Goal: Task Accomplishment & Management: Manage account settings

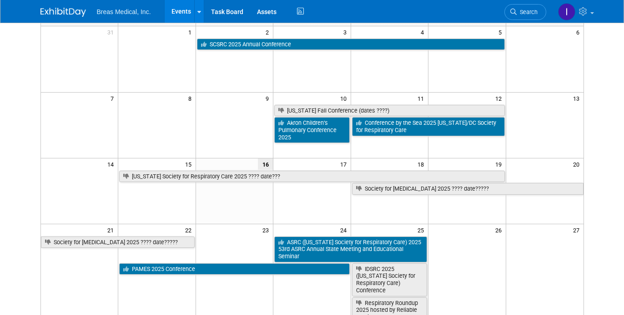
scroll to position [91, 0]
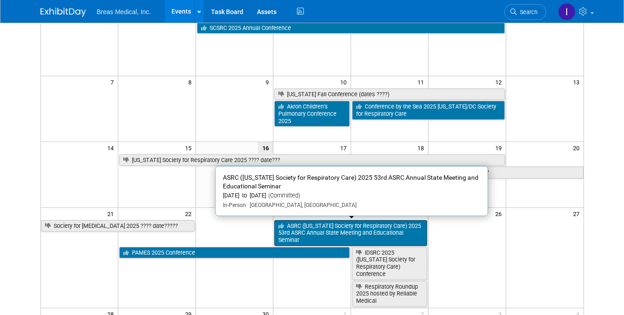
click at [341, 234] on link "ASRC ([US_STATE] Society for Respiratory Care) 2025 53rd ASRC Annual State Meet…" at bounding box center [350, 233] width 153 height 26
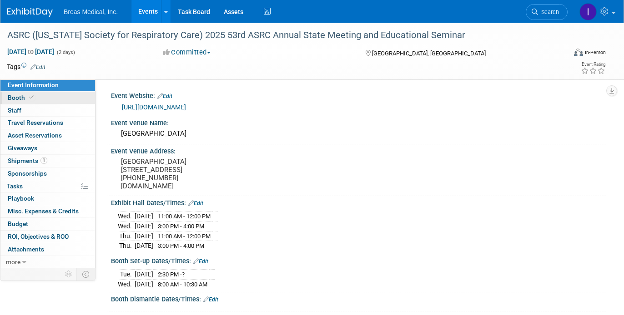
click at [22, 92] on link "Booth" at bounding box center [47, 98] width 95 height 12
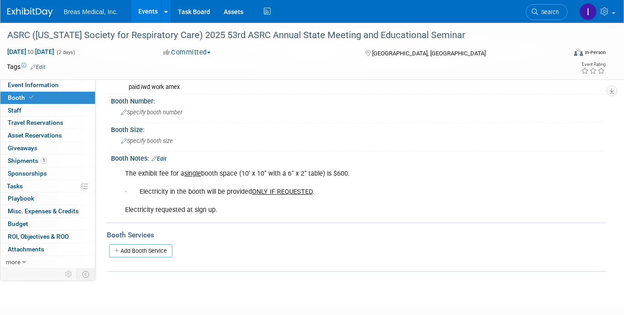
scroll to position [91, 0]
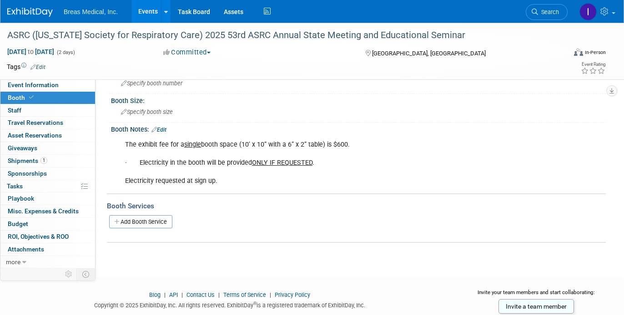
click at [165, 130] on link "Edit" at bounding box center [158, 130] width 15 height 6
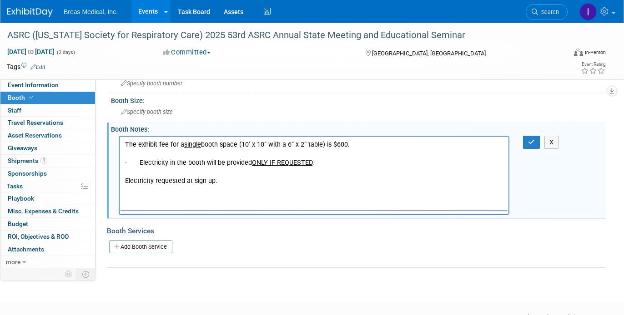
scroll to position [0, 0]
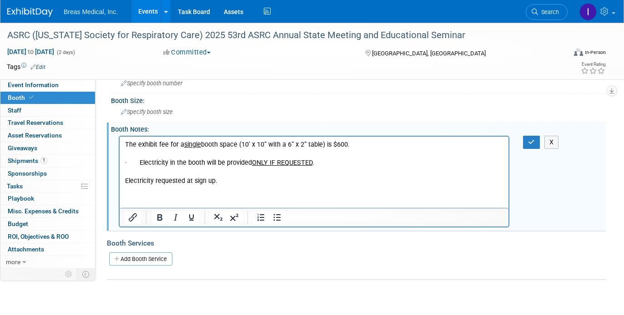
click at [246, 178] on p "The exhibit fee for a single booth space (10’ x 10” with a 6” x 2” table) is $6…" at bounding box center [314, 162] width 378 height 45
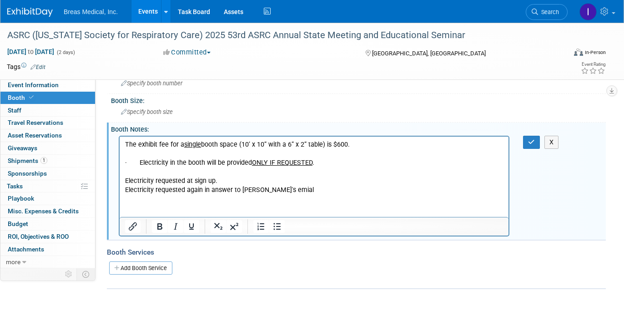
click at [201, 191] on p "Electricity requested again in answer to Rocky's emial" at bounding box center [314, 189] width 378 height 9
click at [531, 136] on button "button" at bounding box center [531, 142] width 17 height 13
